Goal: Task Accomplishment & Management: Manage account settings

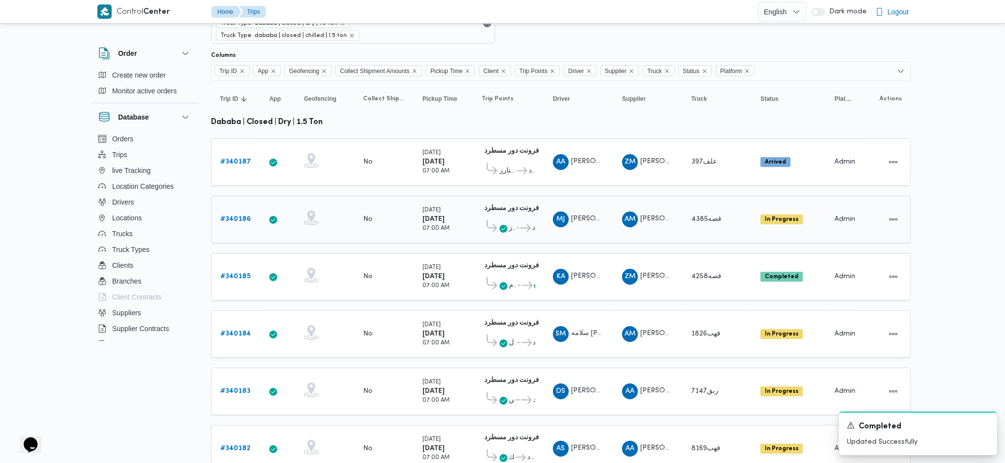
scroll to position [131, 0]
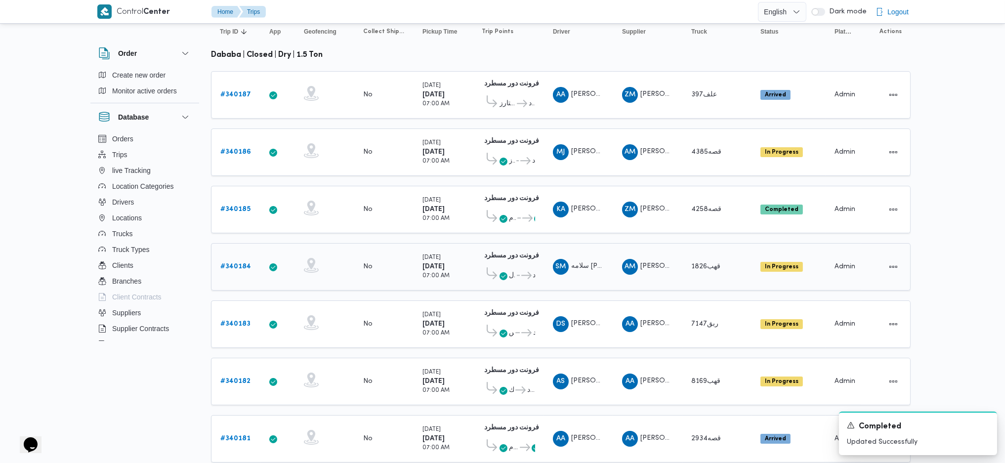
click at [239, 261] on link "# 340184" at bounding box center [235, 267] width 31 height 12
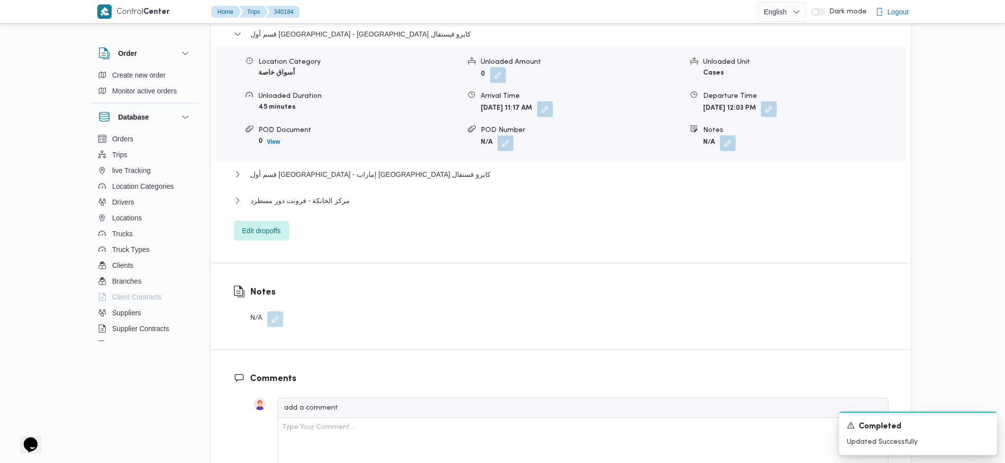
scroll to position [791, 0]
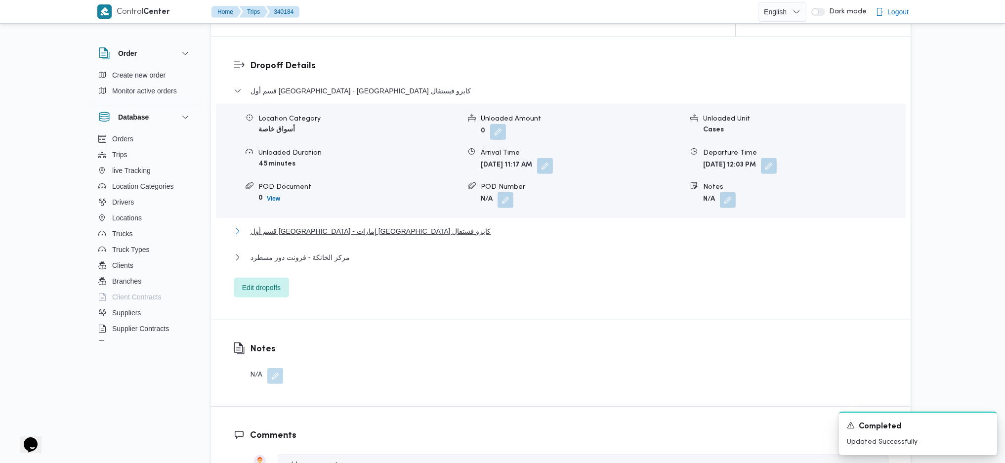
click at [329, 233] on span "قسم أول [GEOGRAPHIC_DATA] - إمارات [GEOGRAPHIC_DATA] كايرو فستفال" at bounding box center [371, 231] width 240 height 12
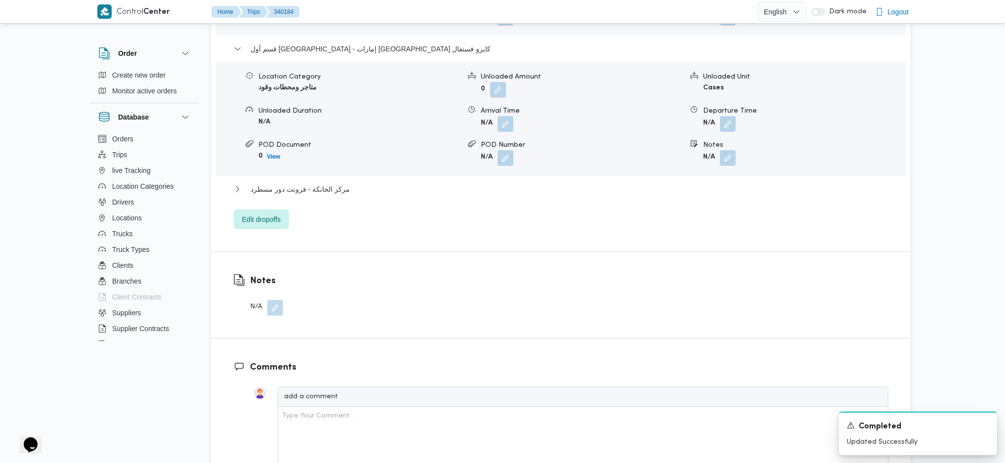
scroll to position [989, 0]
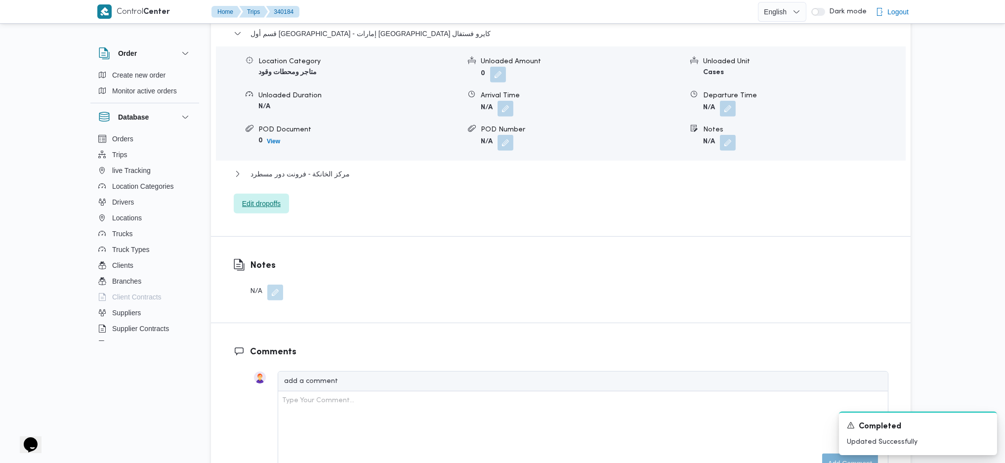
click at [254, 202] on span "Edit dropoffs" at bounding box center [261, 204] width 39 height 12
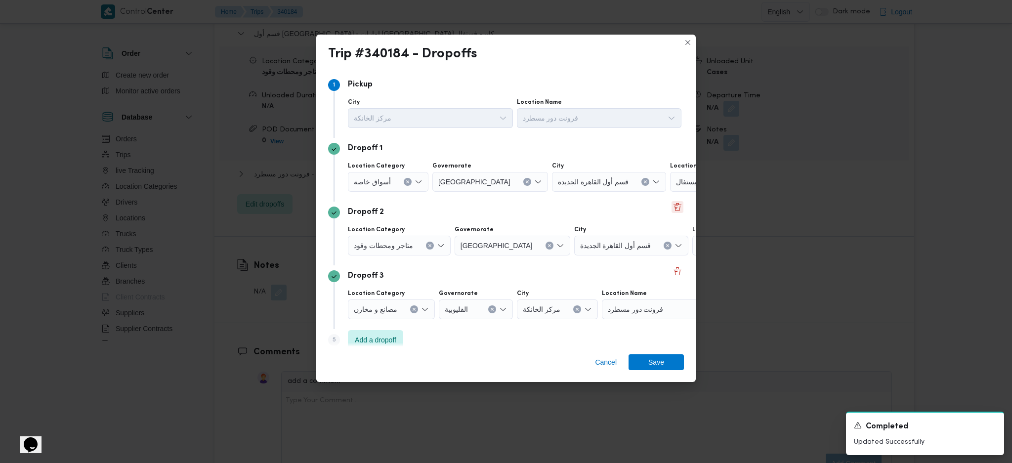
click at [676, 209] on button "Delete" at bounding box center [678, 207] width 12 height 12
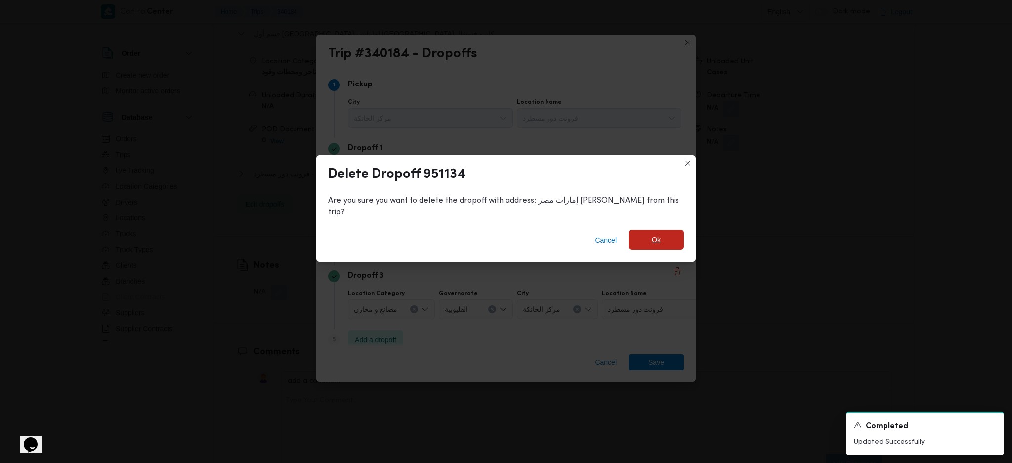
click at [636, 233] on span "Ok" at bounding box center [656, 240] width 55 height 20
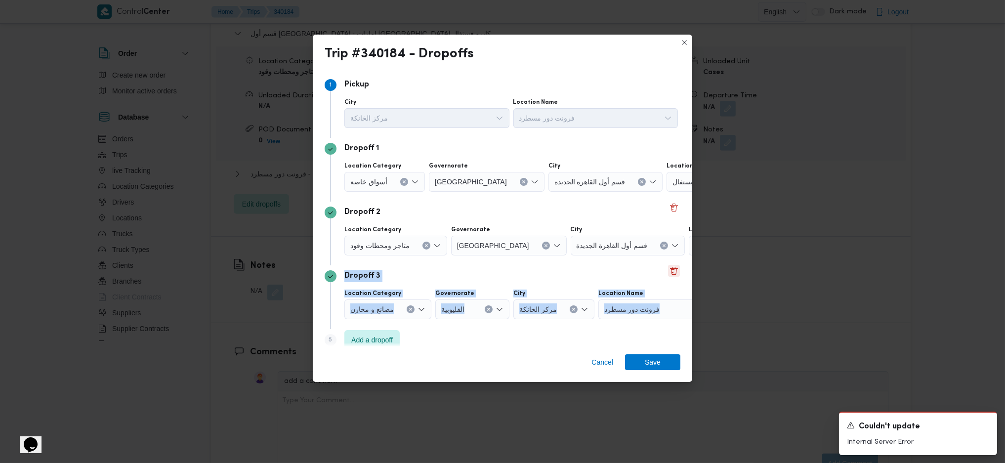
drag, startPoint x: 668, startPoint y: 262, endPoint x: 667, endPoint y: 268, distance: 6.0
click at [668, 268] on div "Step 1 1 [GEOGRAPHIC_DATA] مركز الخانكة Location Name فرونت دور مسطرد Dropoff 1…" at bounding box center [503, 214] width 356 height 281
click at [661, 280] on div "Dropoff 3" at bounding box center [503, 276] width 356 height 12
click at [668, 275] on button "Delete" at bounding box center [674, 271] width 12 height 12
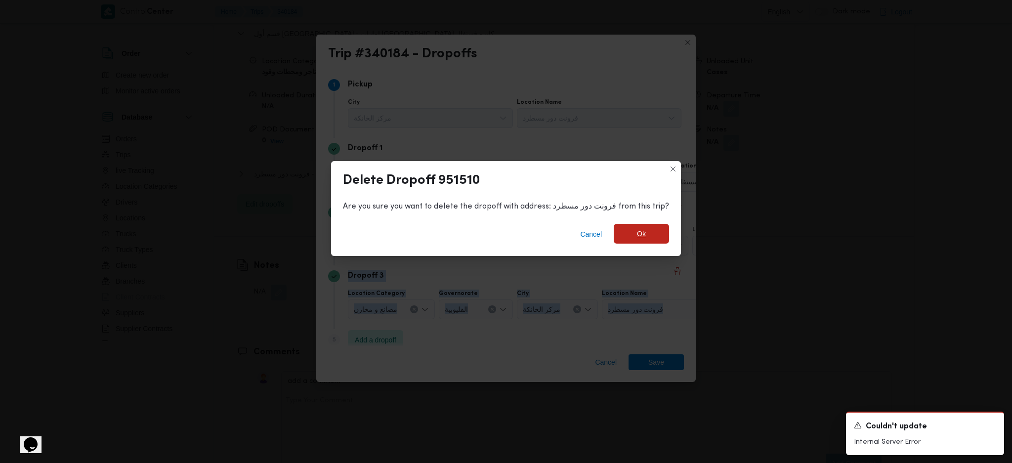
click at [637, 237] on span "Ok" at bounding box center [641, 234] width 9 height 12
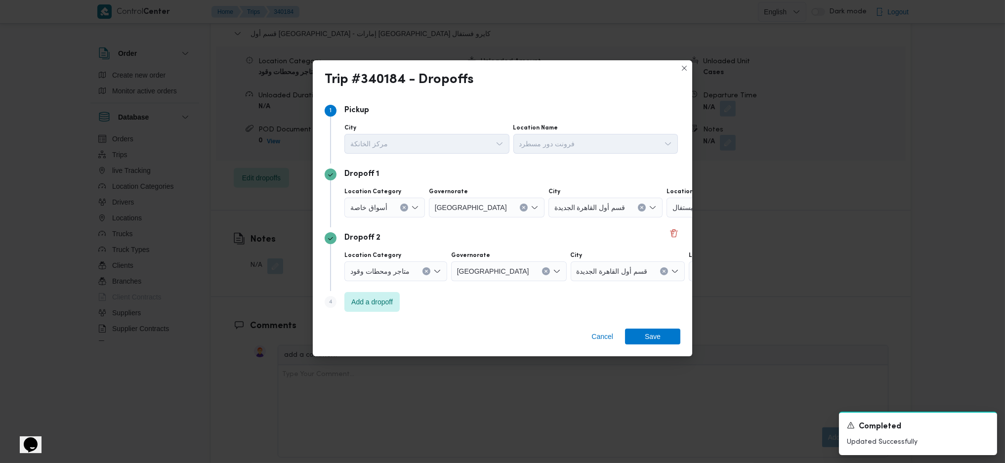
click at [695, 272] on span "إمارات مصر كايرو فستفال" at bounding box center [733, 270] width 76 height 11
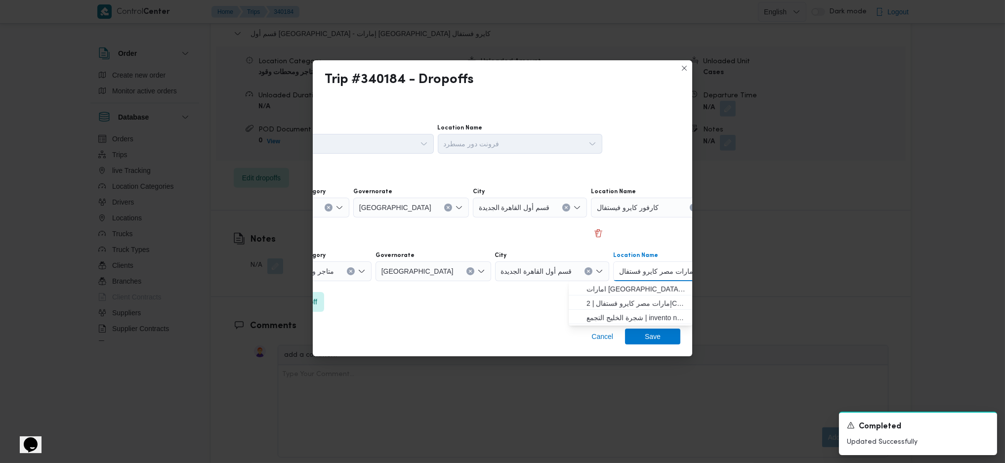
scroll to position [0, 53]
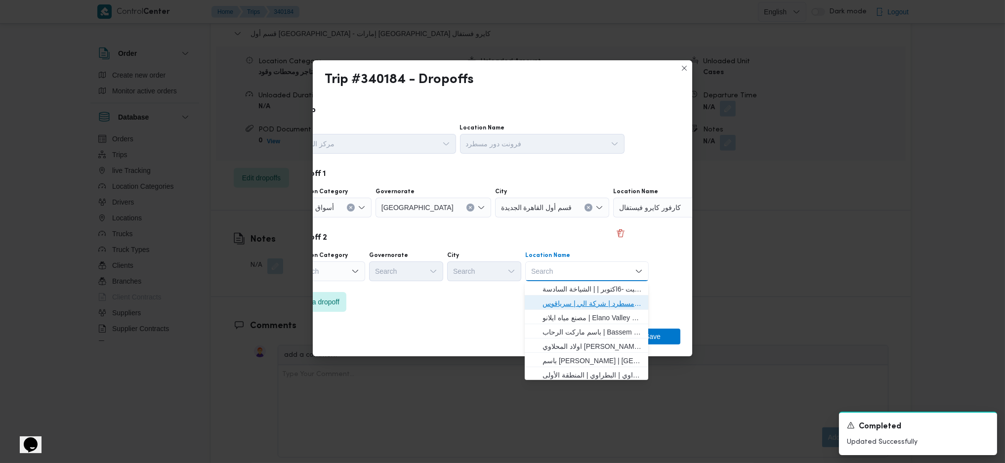
click at [611, 301] on span "فرونت دور مسطرد | شركة الي | سرياقوس" at bounding box center [593, 304] width 100 height 12
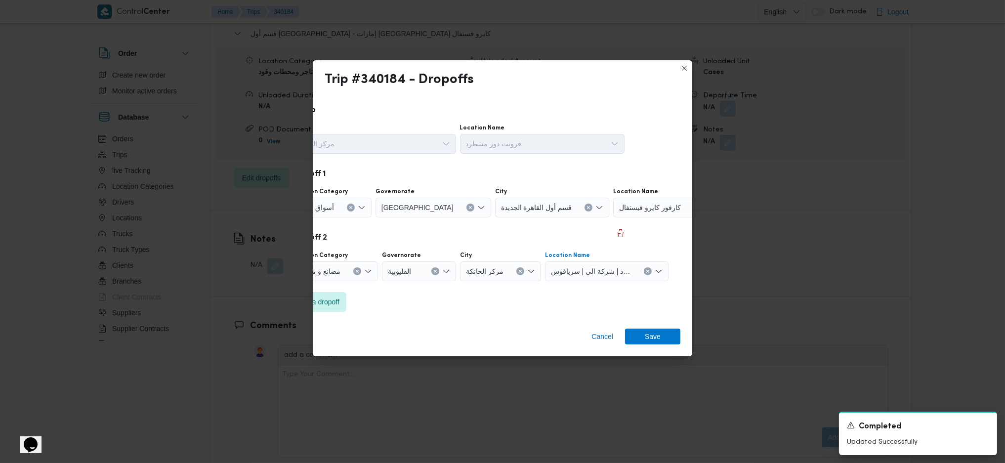
click at [341, 202] on div "أسواق خاصة" at bounding box center [331, 208] width 81 height 20
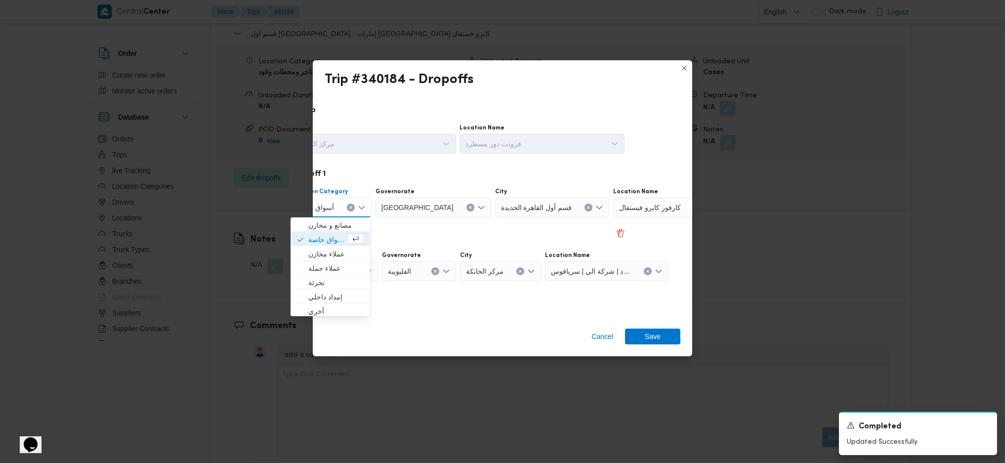
click at [358, 208] on icon "Close list of options" at bounding box center [362, 208] width 8 height 8
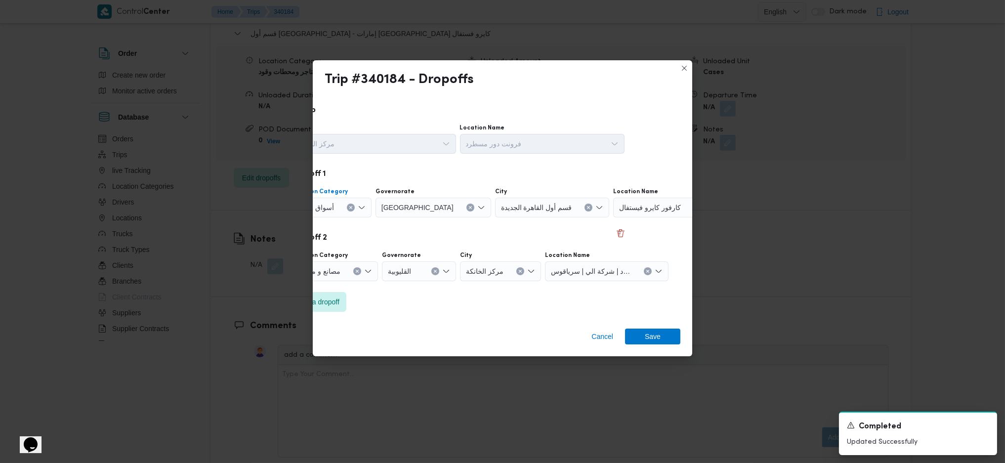
click at [350, 208] on icon "Clear input" at bounding box center [350, 208] width 2 height 2
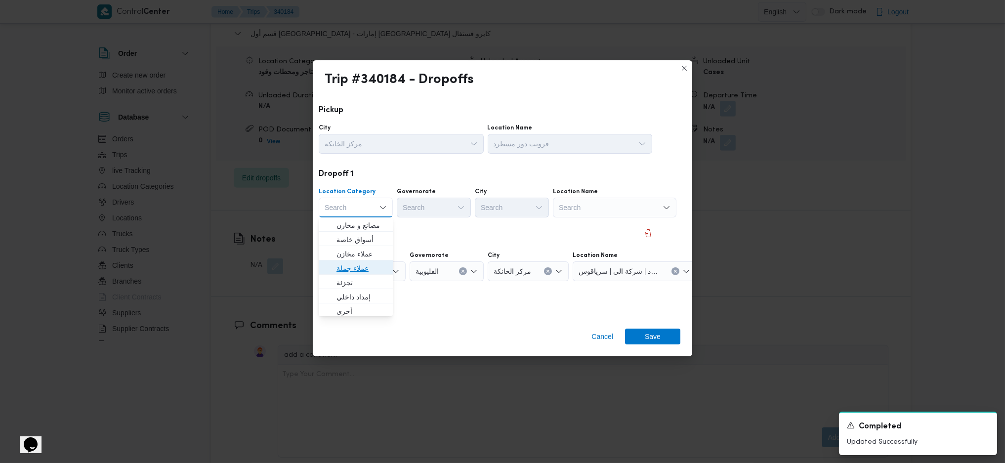
click at [342, 261] on span "عملاء جملة" at bounding box center [356, 269] width 66 height 16
click at [437, 208] on div "Search" at bounding box center [435, 208] width 74 height 20
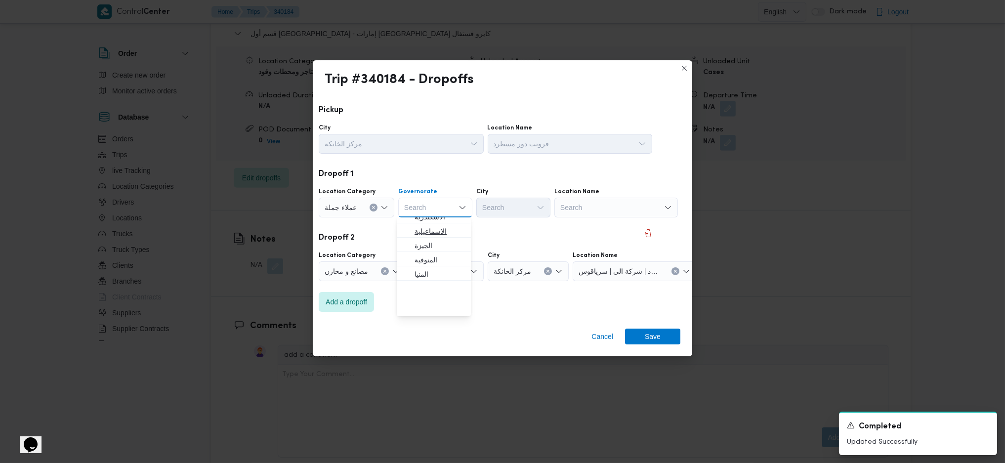
scroll to position [0, 0]
click at [437, 299] on span "الاسماعيلية" at bounding box center [440, 297] width 50 height 12
click at [452, 208] on icon "Clear input" at bounding box center [453, 208] width 2 height 2
click at [435, 299] on span "[GEOGRAPHIC_DATA]" at bounding box center [440, 303] width 50 height 12
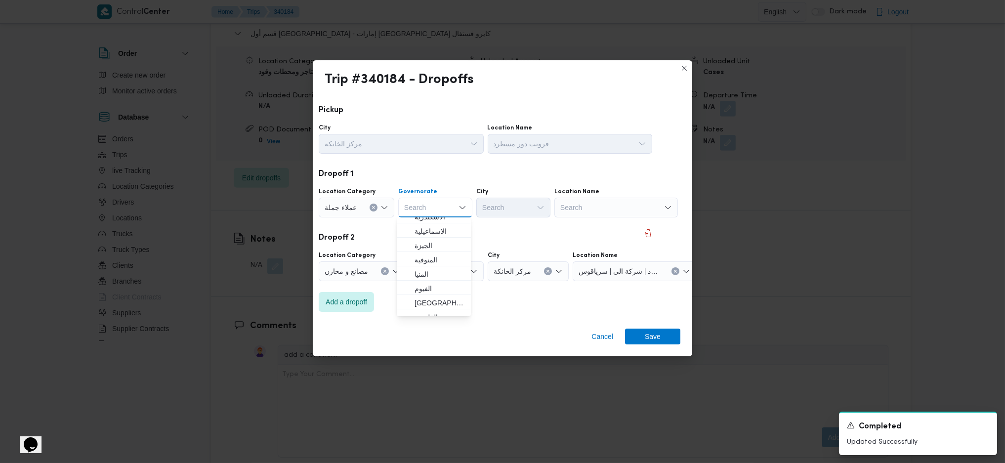
scroll to position [0, 0]
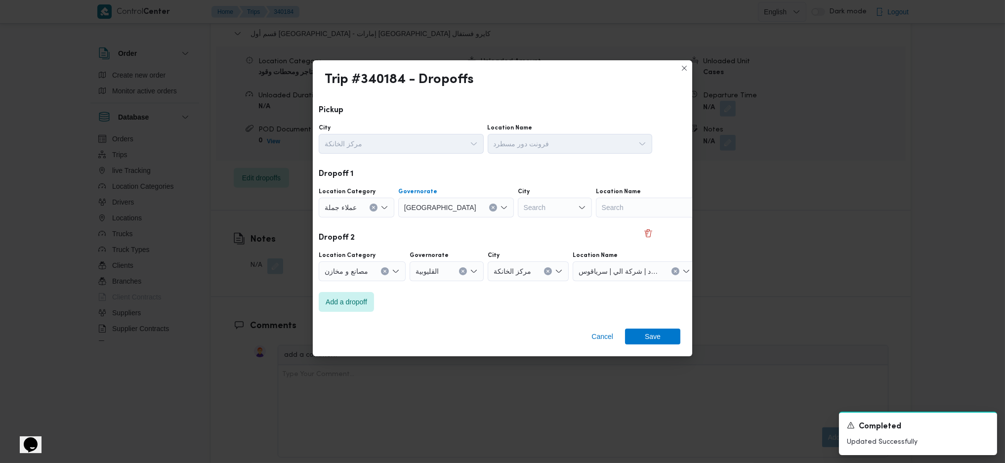
click at [518, 207] on div "Search" at bounding box center [555, 208] width 74 height 20
type input "u"
type input "عاب"
click at [491, 227] on span "قسم عاب دين" at bounding box center [512, 226] width 66 height 16
click at [653, 335] on span "Save" at bounding box center [653, 336] width 16 height 16
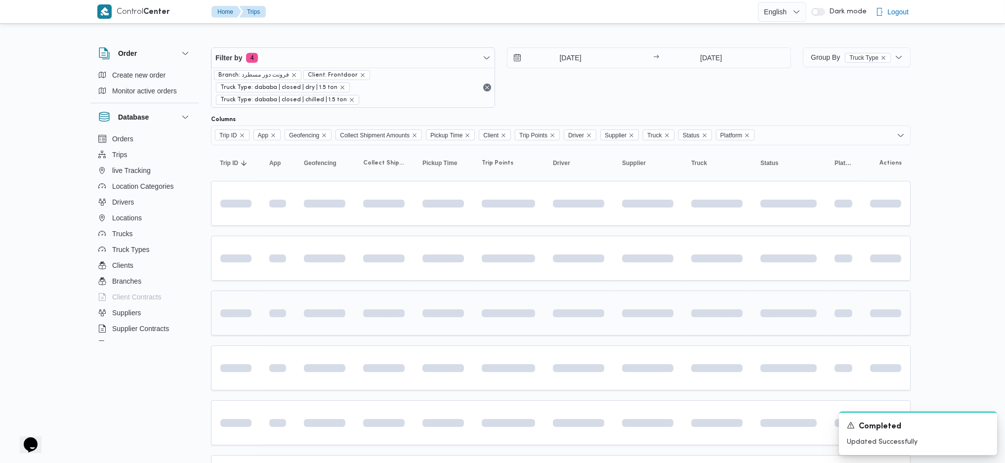
scroll to position [144, 0]
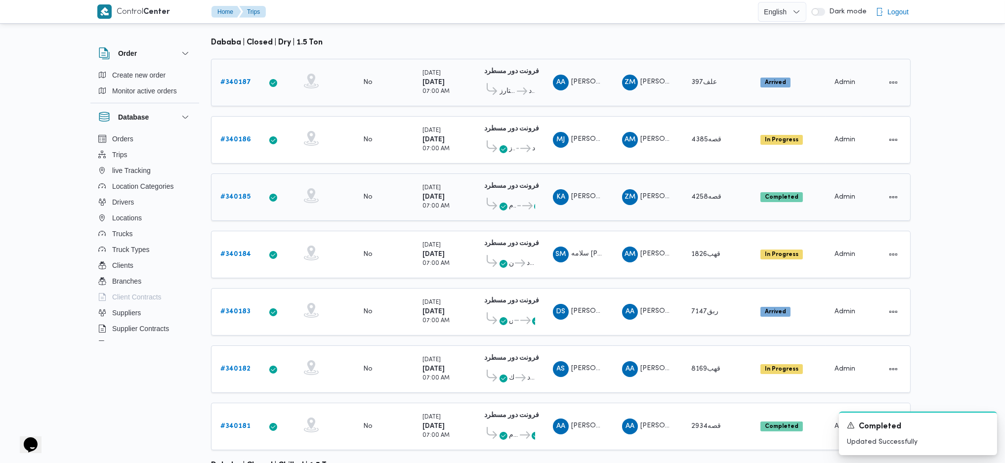
click at [240, 77] on link "# 340187" at bounding box center [235, 83] width 31 height 12
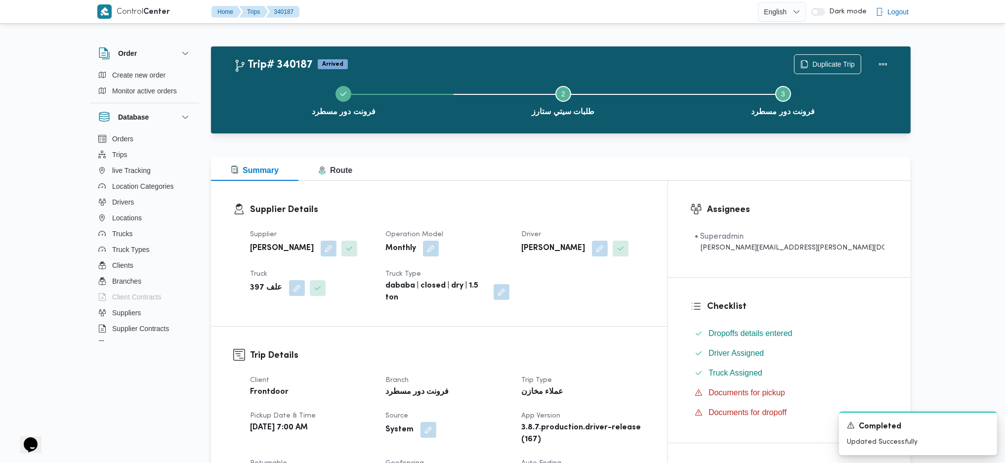
click at [894, 60] on div "Duplicate Trip" at bounding box center [843, 64] width 111 height 32
click at [883, 55] on button "Actions" at bounding box center [883, 64] width 20 height 20
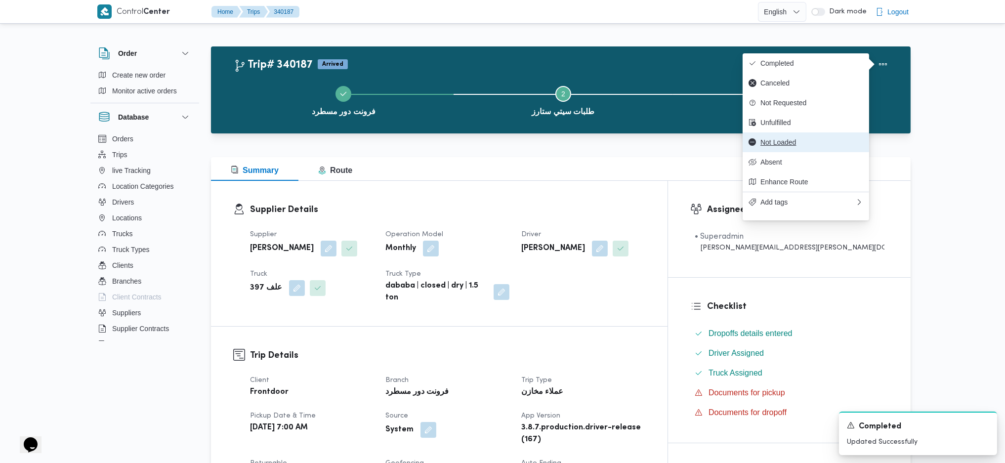
click at [794, 142] on span "Not Loaded" at bounding box center [812, 142] width 103 height 8
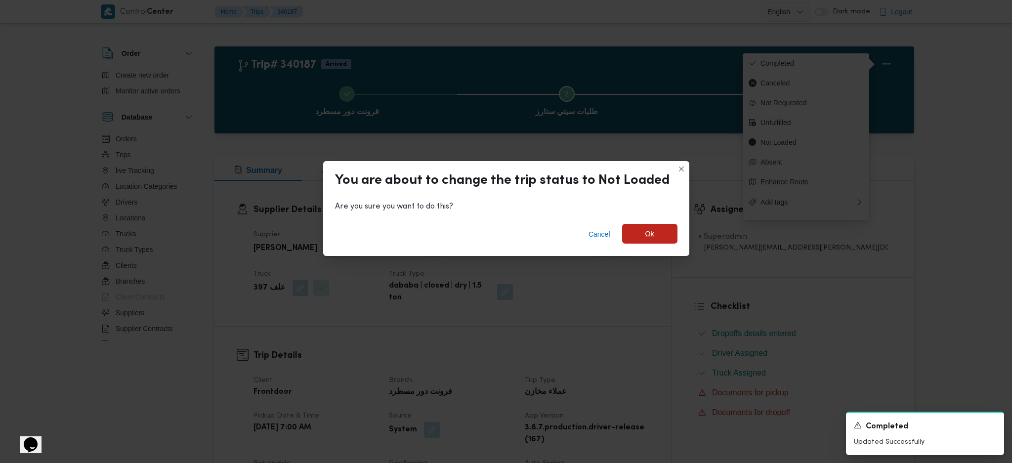
click at [643, 226] on span "Ok" at bounding box center [649, 234] width 55 height 20
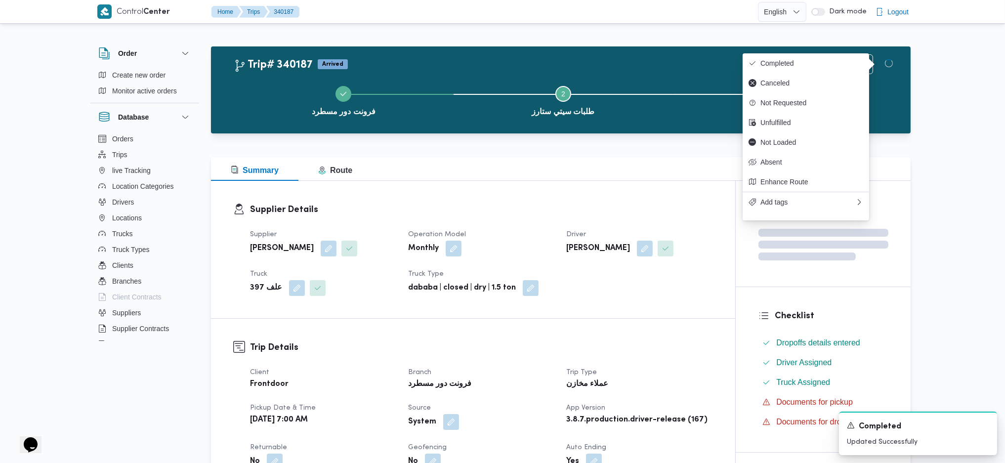
click at [664, 305] on div "Supplier Details Supplier [PERSON_NAME] Operation Model Monthly Driver [PERSON_…" at bounding box center [473, 249] width 524 height 137
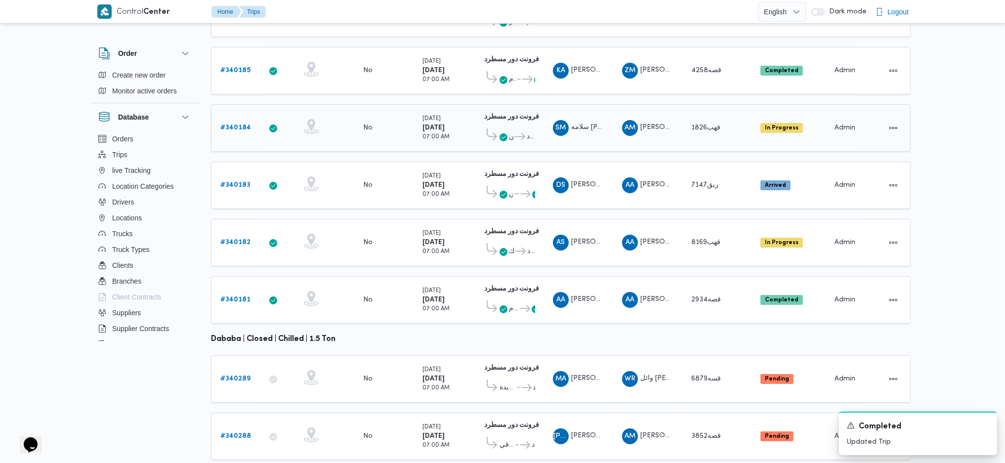
scroll to position [388, 0]
